Goal: Find specific page/section: Find specific page/section

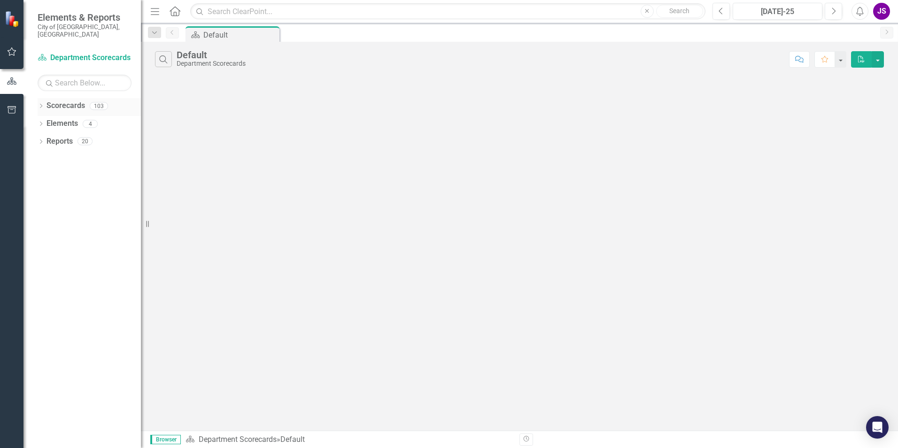
click at [55, 100] on link "Scorecards" at bounding box center [65, 105] width 38 height 11
click at [40, 104] on icon "Dropdown" at bounding box center [41, 106] width 7 height 5
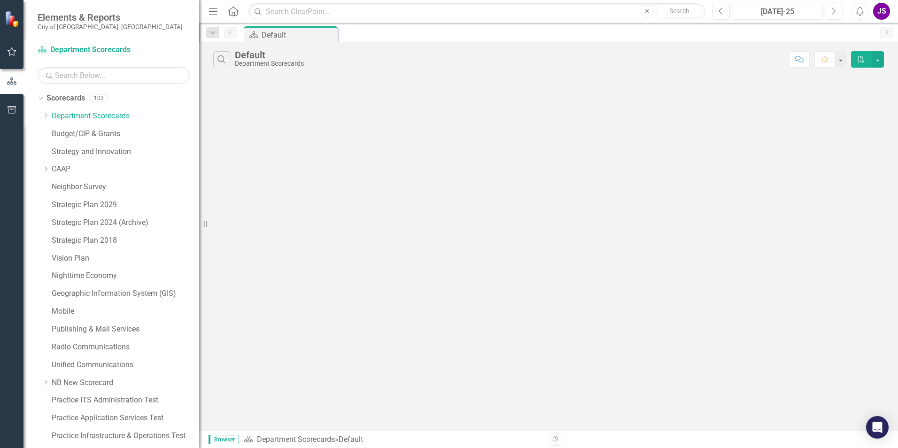
drag, startPoint x: 143, startPoint y: 186, endPoint x: 199, endPoint y: 198, distance: 57.5
click at [199, 198] on div "Resize" at bounding box center [203, 224] width 8 height 448
click at [46, 115] on icon "Dropdown" at bounding box center [45, 116] width 7 height 6
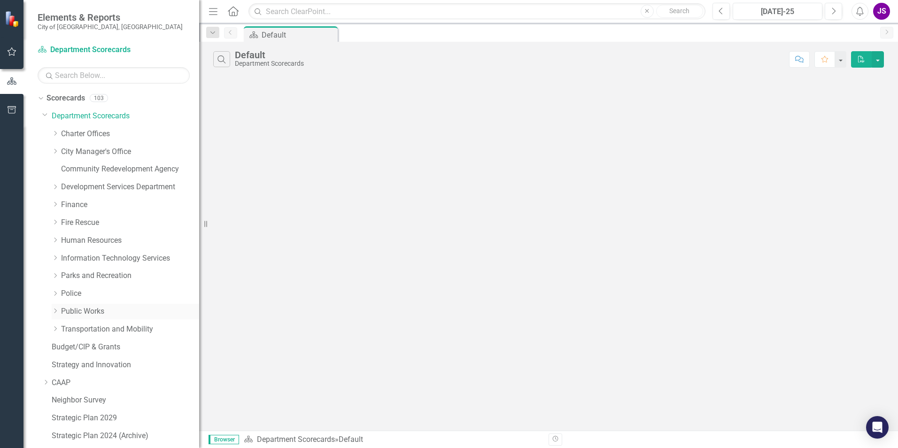
click at [76, 311] on link "Public Works" at bounding box center [130, 311] width 138 height 11
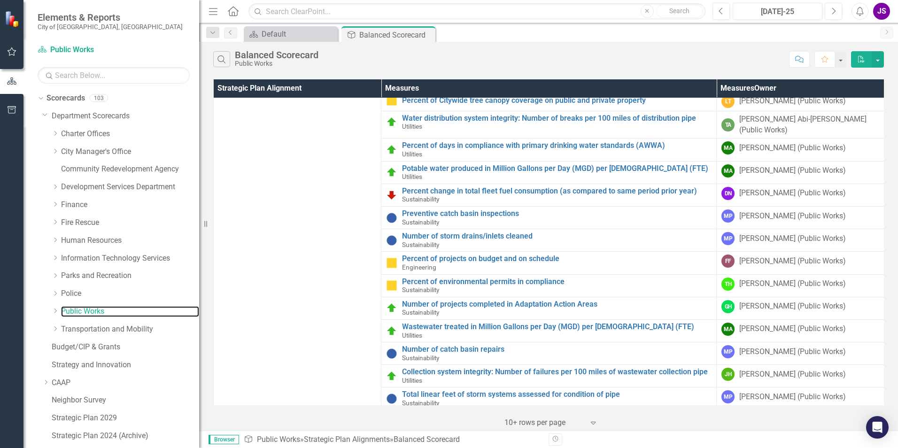
scroll to position [59, 0]
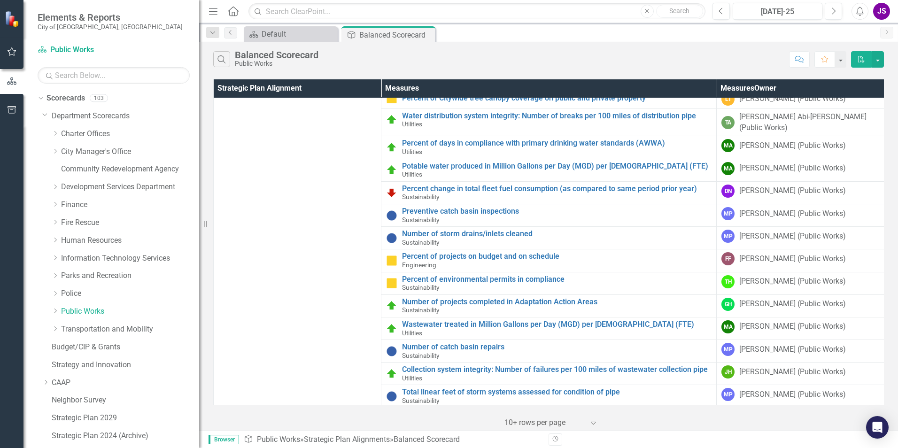
click at [590, 420] on icon "Expand" at bounding box center [592, 423] width 9 height 8
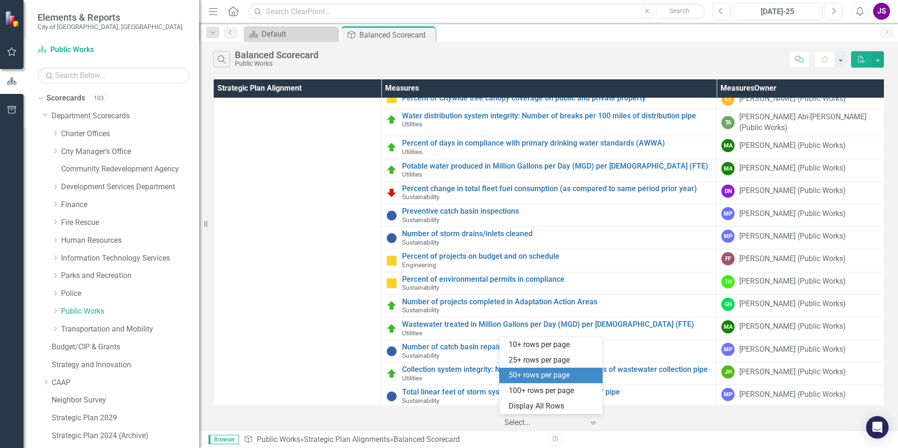
click at [564, 379] on div "50+ rows per page" at bounding box center [552, 375] width 88 height 11
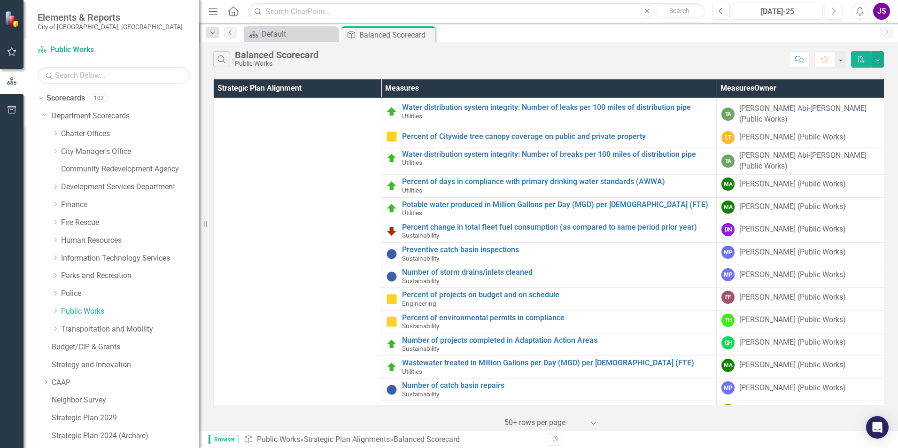
scroll to position [0, 0]
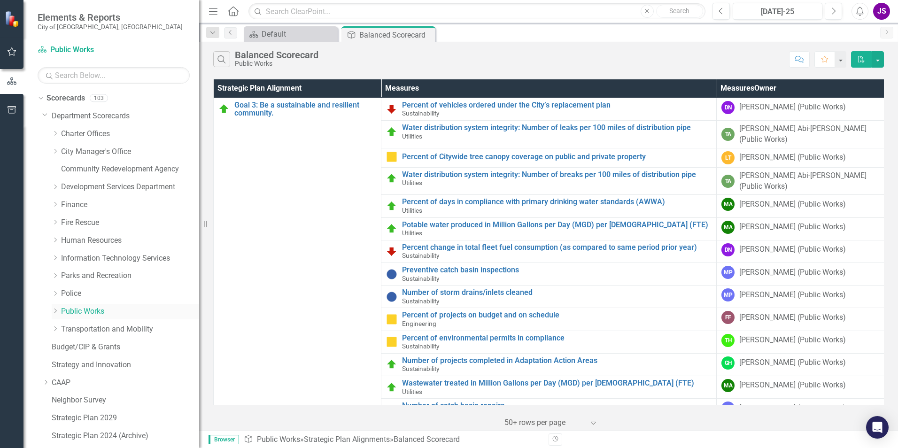
click at [56, 310] on icon "Dropdown" at bounding box center [55, 311] width 7 height 6
click at [88, 377] on link "Utilities" at bounding box center [134, 382] width 129 height 11
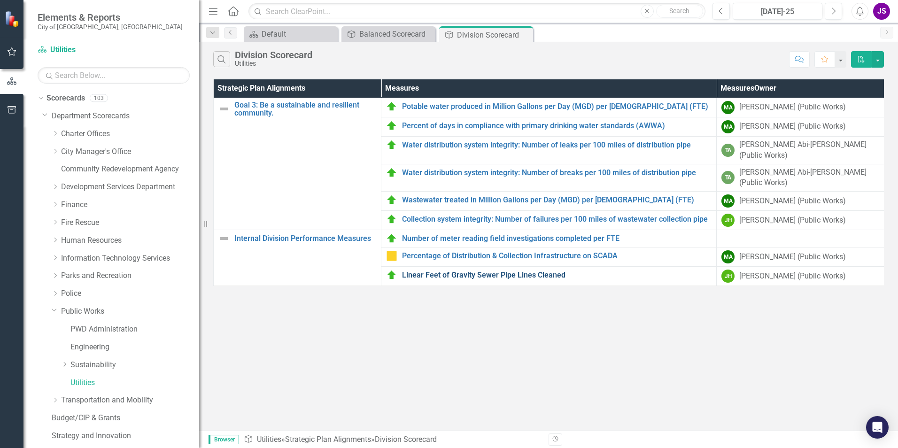
click at [496, 271] on link "Linear Feet of Gravity Sewer Pipe Lines Cleaned" at bounding box center [556, 275] width 309 height 8
